Goal: Check status: Check status

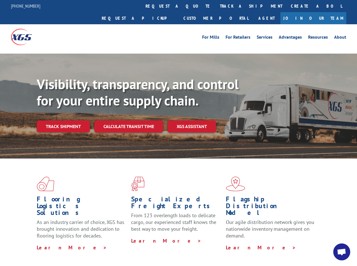
click at [178, 133] on div "Visibility, transparency, and control for your entire supply chain. Track shipm…" at bounding box center [197, 115] width 320 height 79
click at [216, 6] on link "track a shipment" at bounding box center [251, 6] width 71 height 12
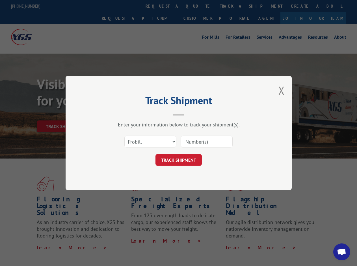
click at [197, 6] on div "Track Shipment Enter your information below to track your shipment(s). Select c…" at bounding box center [178, 133] width 357 height 266
click at [232, 6] on div "Track Shipment Enter your information below to track your shipment(s). Select c…" at bounding box center [178, 133] width 357 height 266
click at [63, 114] on div "Track Shipment Enter your information below to track your shipment(s). Select c…" at bounding box center [178, 133] width 357 height 266
click at [128, 114] on header "Track Shipment" at bounding box center [178, 106] width 169 height 19
click at [192, 114] on header "Track Shipment" at bounding box center [178, 106] width 169 height 19
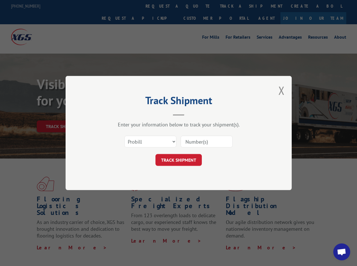
scroll to position [179, 0]
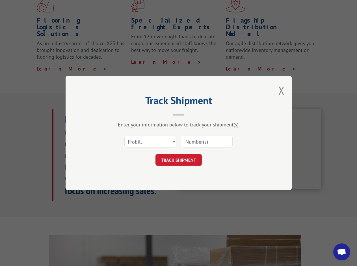
click at [342, 252] on span "Open chat" at bounding box center [341, 253] width 9 height 8
